Goal: Navigation & Orientation: Find specific page/section

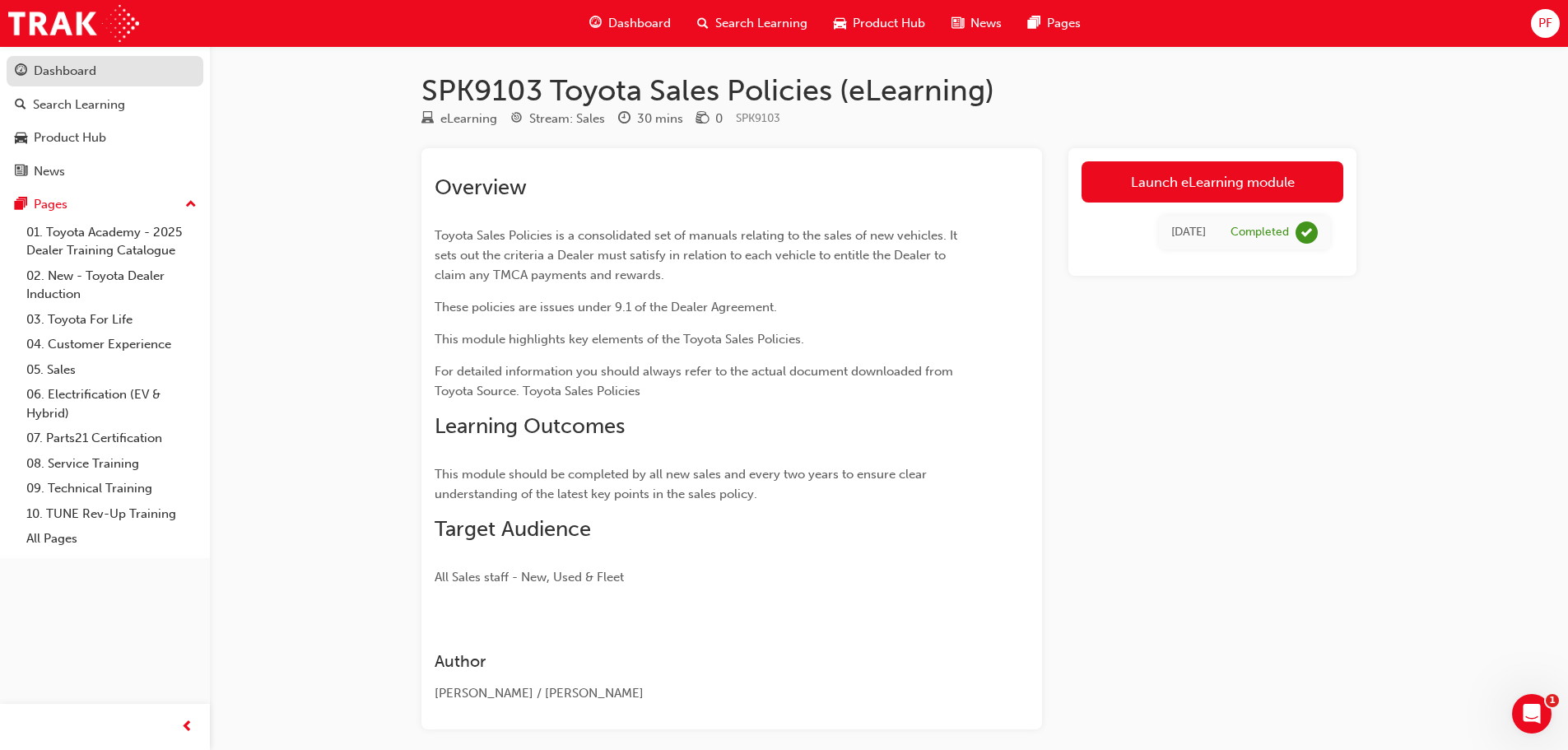
click at [54, 68] on div "Dashboard" at bounding box center [64, 71] width 63 height 19
